Goal: Browse casually

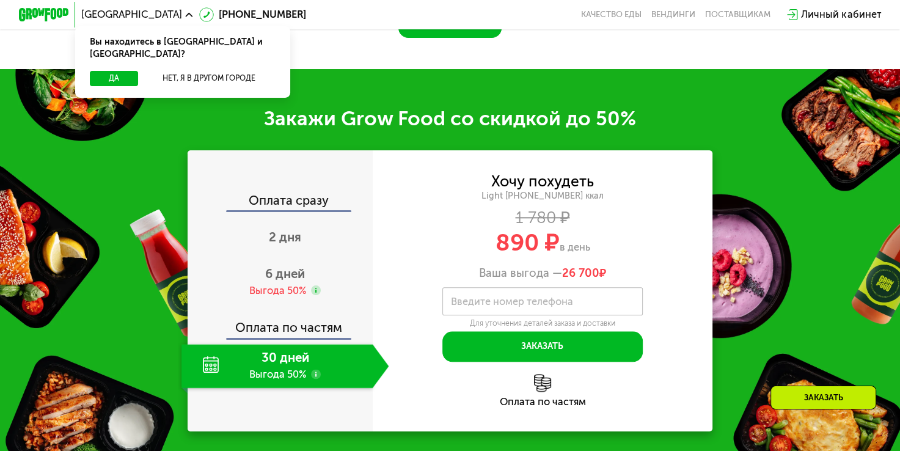
scroll to position [1320, 0]
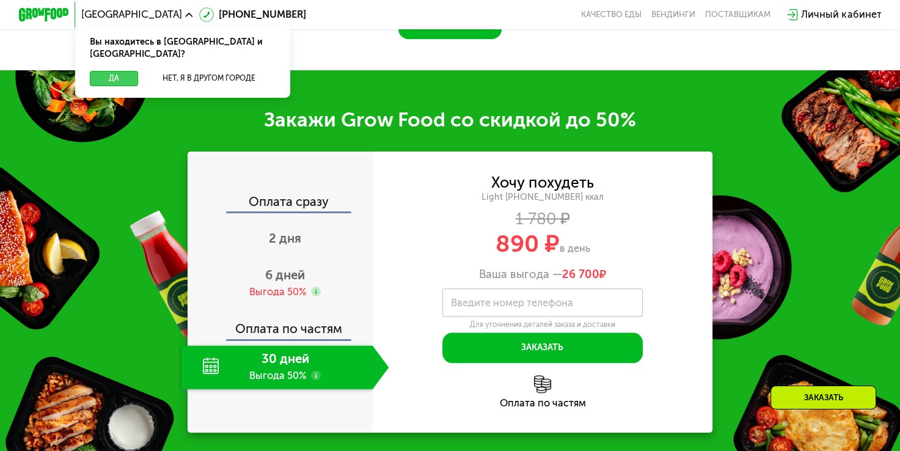
click at [93, 71] on button "Да" at bounding box center [114, 78] width 48 height 15
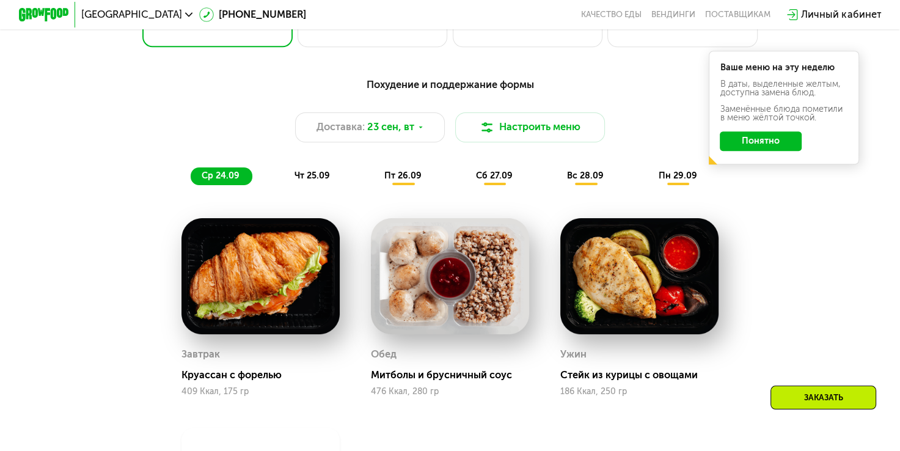
scroll to position [879, 0]
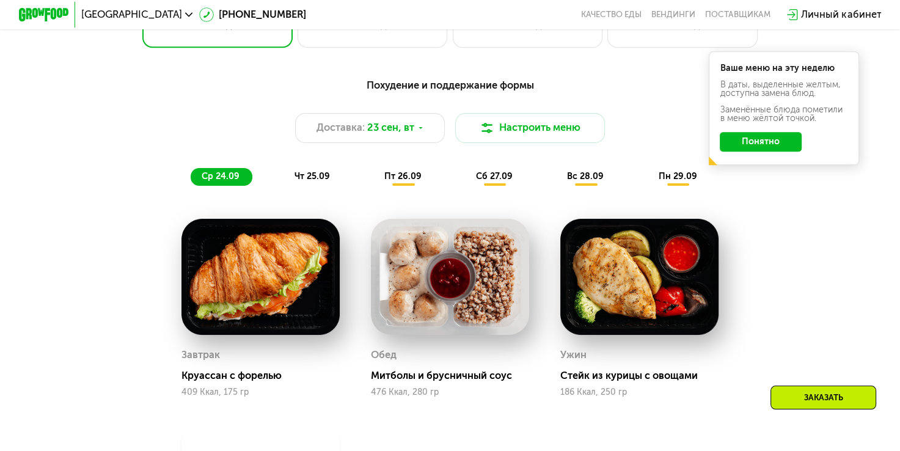
click at [772, 152] on button "Понятно" at bounding box center [761, 142] width 82 height 20
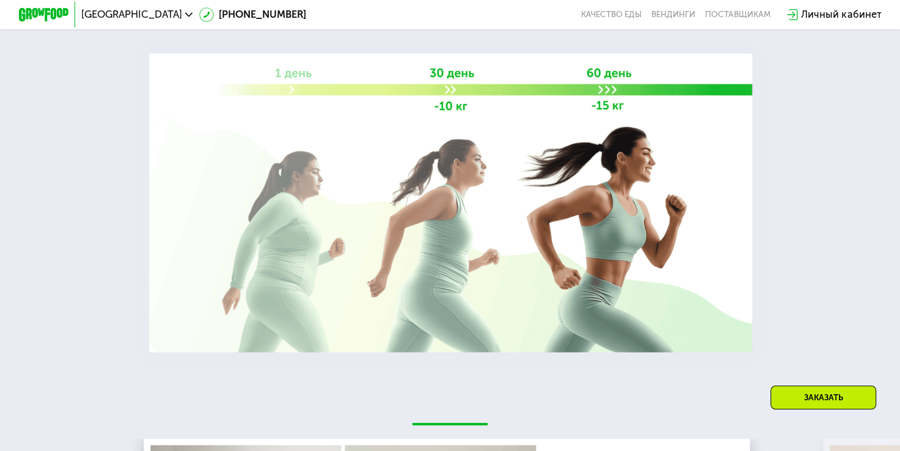
scroll to position [1996, 0]
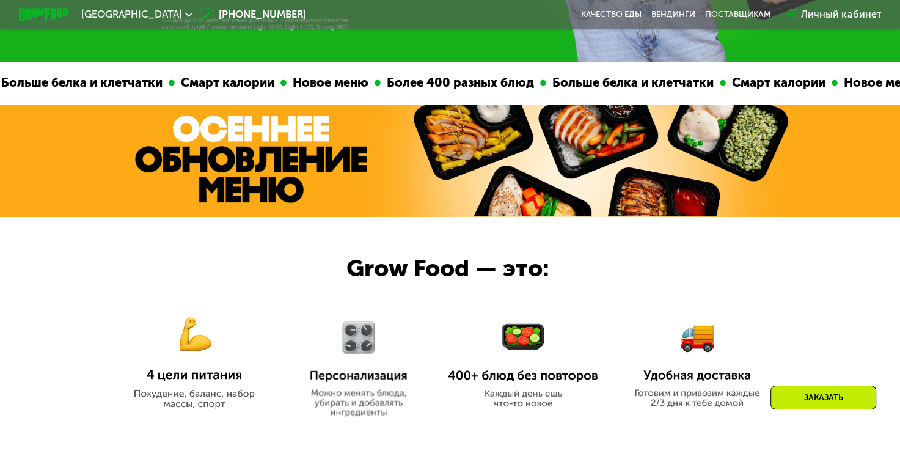
scroll to position [469, 0]
